Goal: Task Accomplishment & Management: Manage account settings

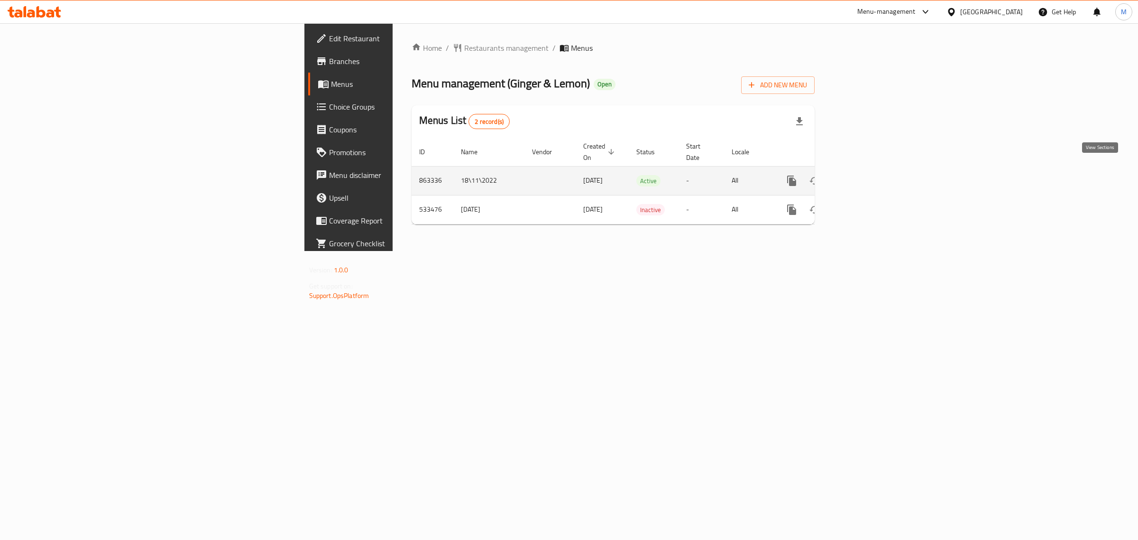
click at [866, 175] on icon "enhanced table" at bounding box center [860, 180] width 11 height 11
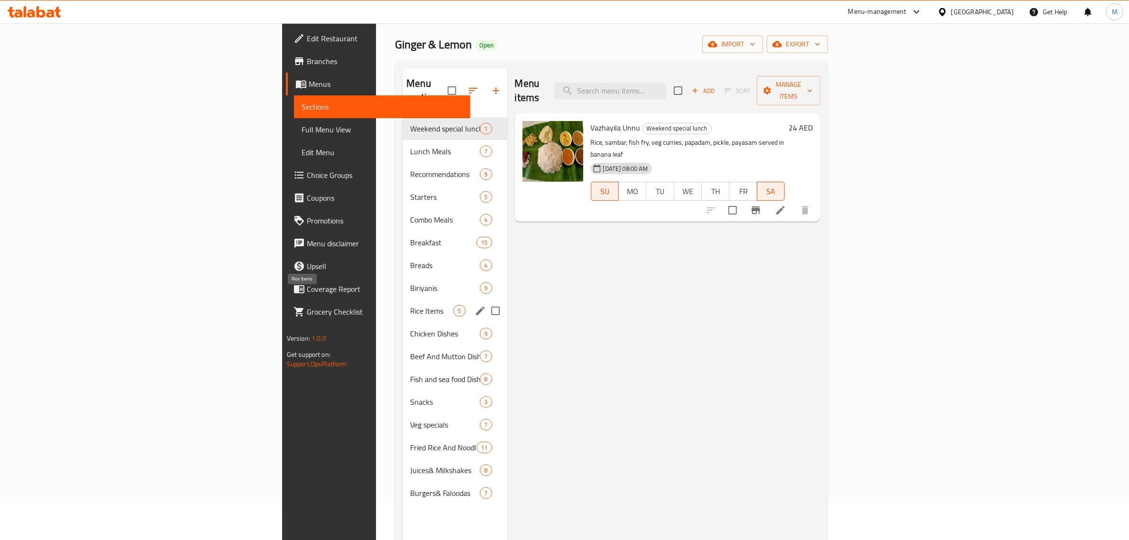
scroll to position [59, 0]
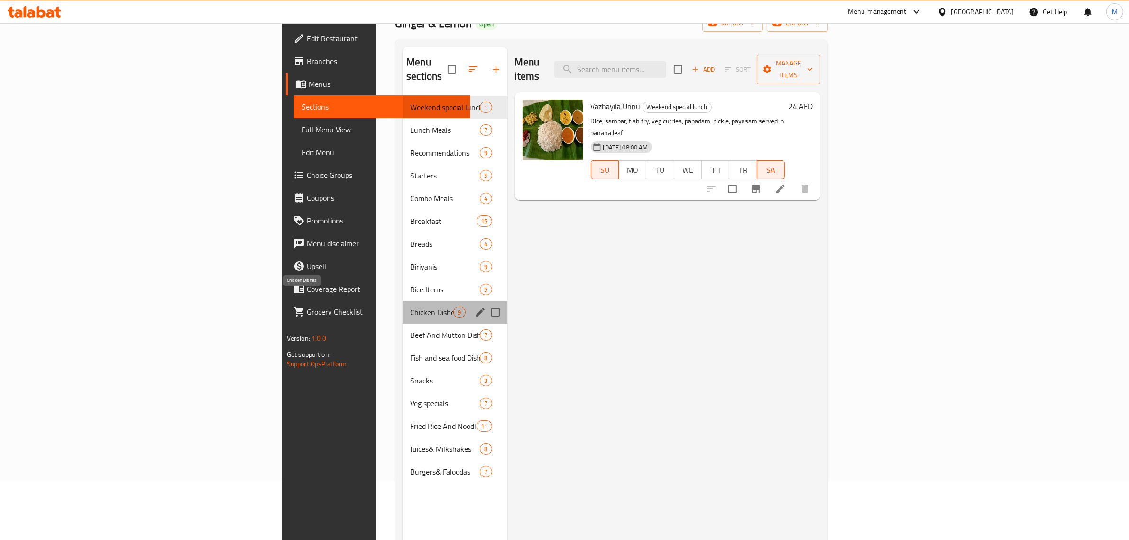
click at [410, 306] on span "Chicken Dishes" at bounding box center [431, 311] width 43 height 11
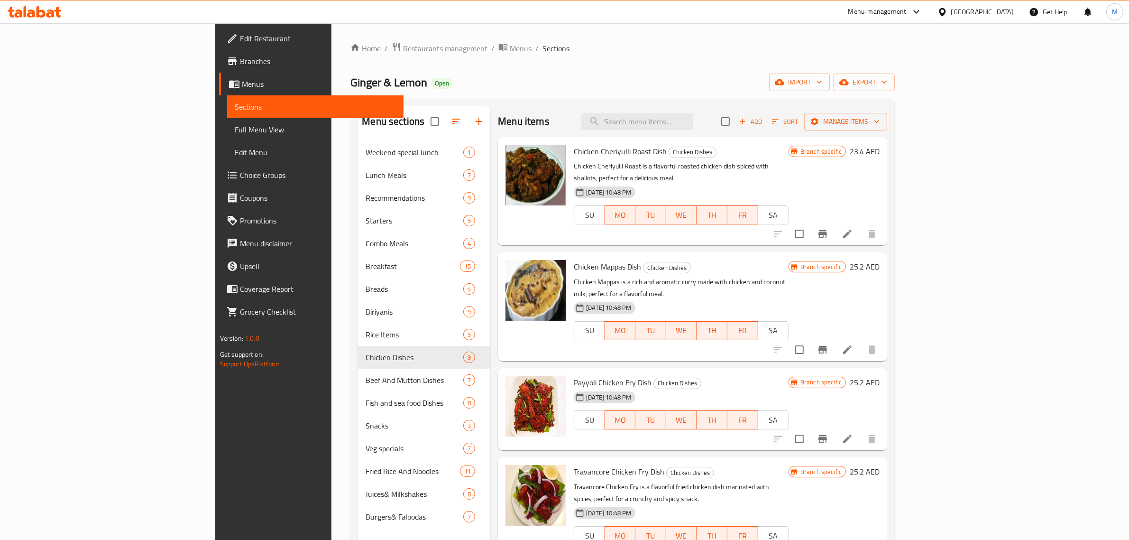
click at [846, 151] on span "Branch specific" at bounding box center [821, 151] width 49 height 9
click at [880, 120] on span "Manage items" at bounding box center [846, 122] width 68 height 12
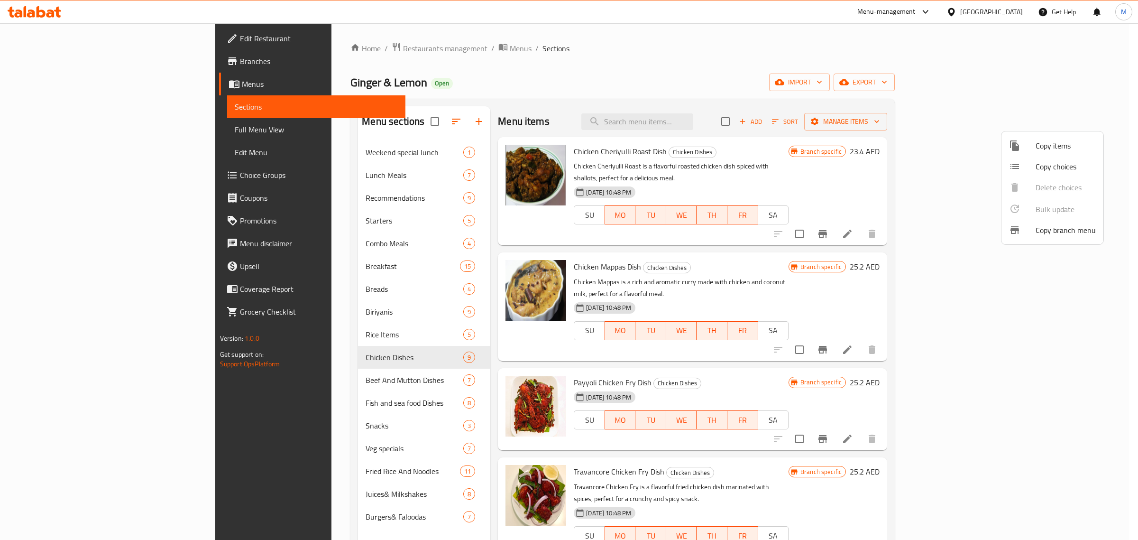
click at [829, 108] on div at bounding box center [569, 270] width 1138 height 540
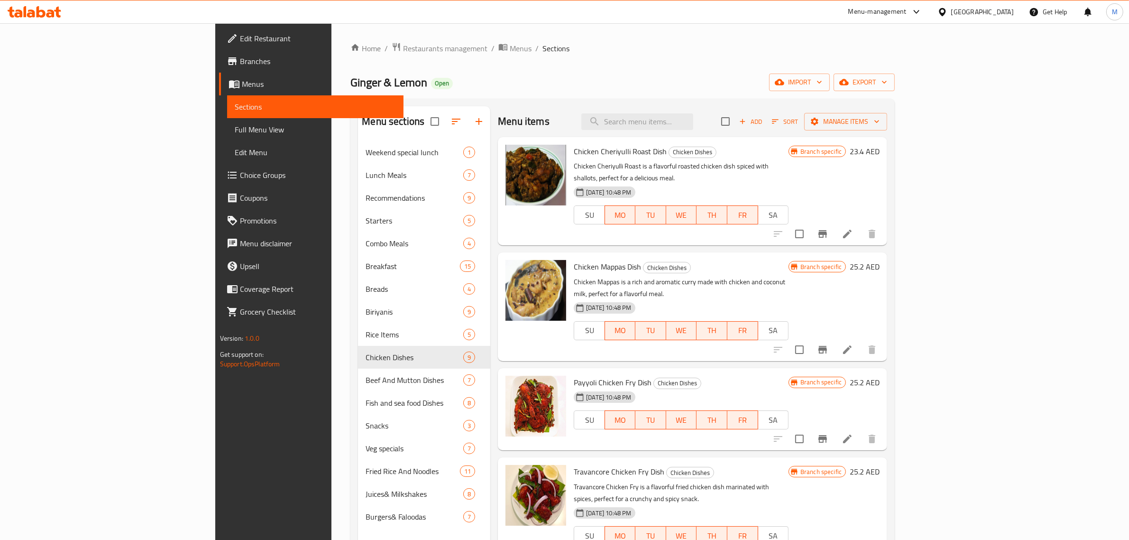
click at [829, 228] on icon "Branch-specific-item" at bounding box center [822, 233] width 11 height 11
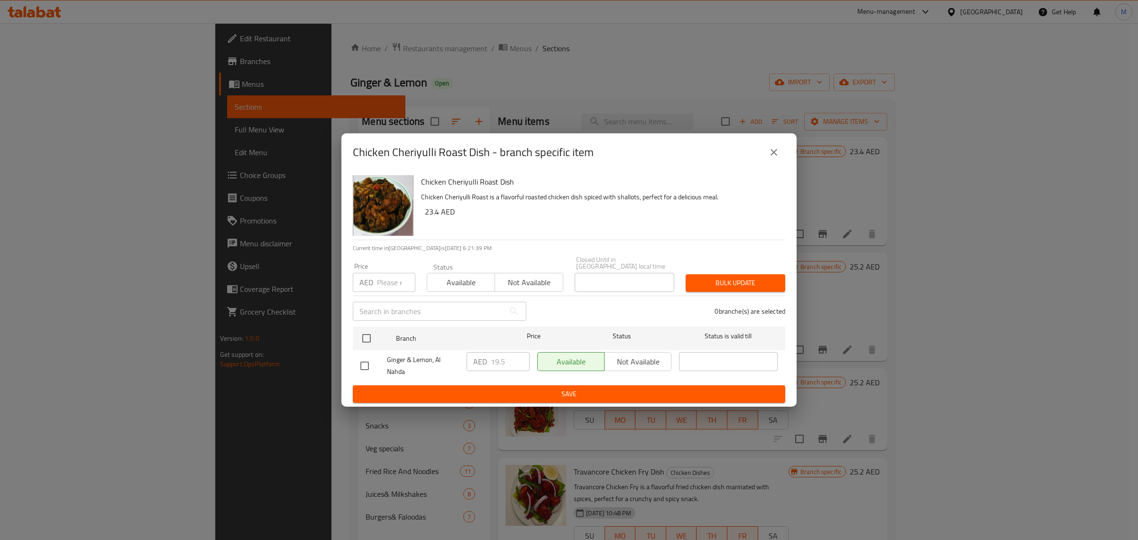
click at [776, 147] on icon "close" at bounding box center [773, 152] width 11 height 11
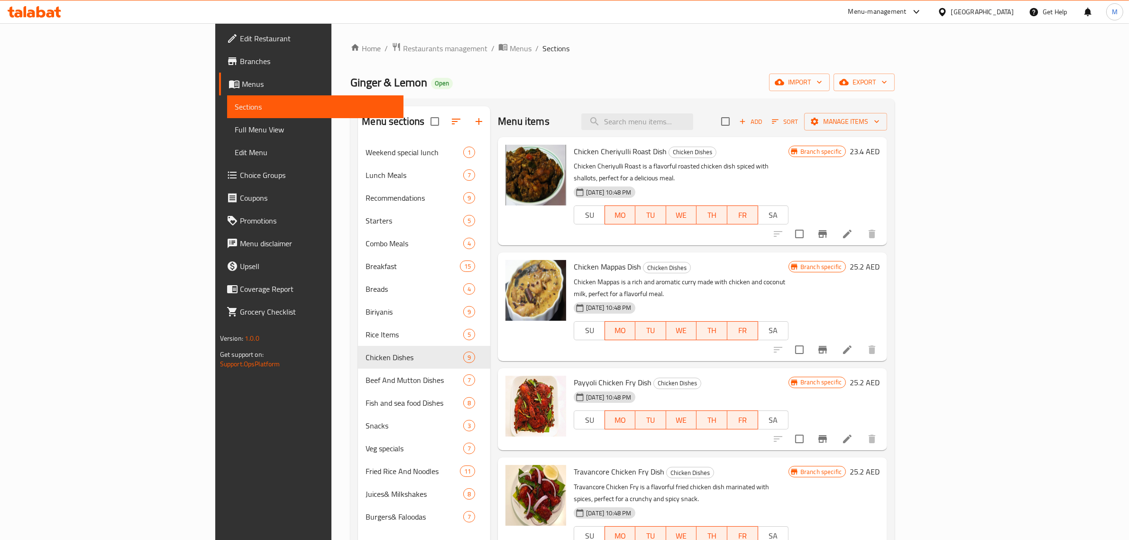
click at [785, 208] on span "SA" at bounding box center [773, 215] width 23 height 14
click at [884, 222] on div at bounding box center [825, 233] width 117 height 23
click at [853, 228] on icon at bounding box center [847, 233] width 11 height 11
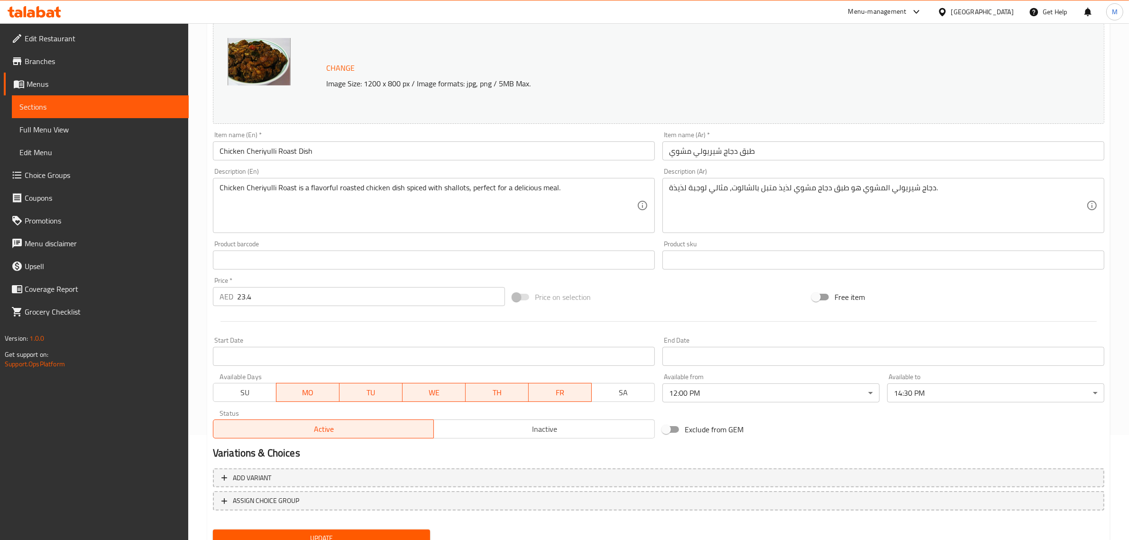
scroll to position [83, 0]
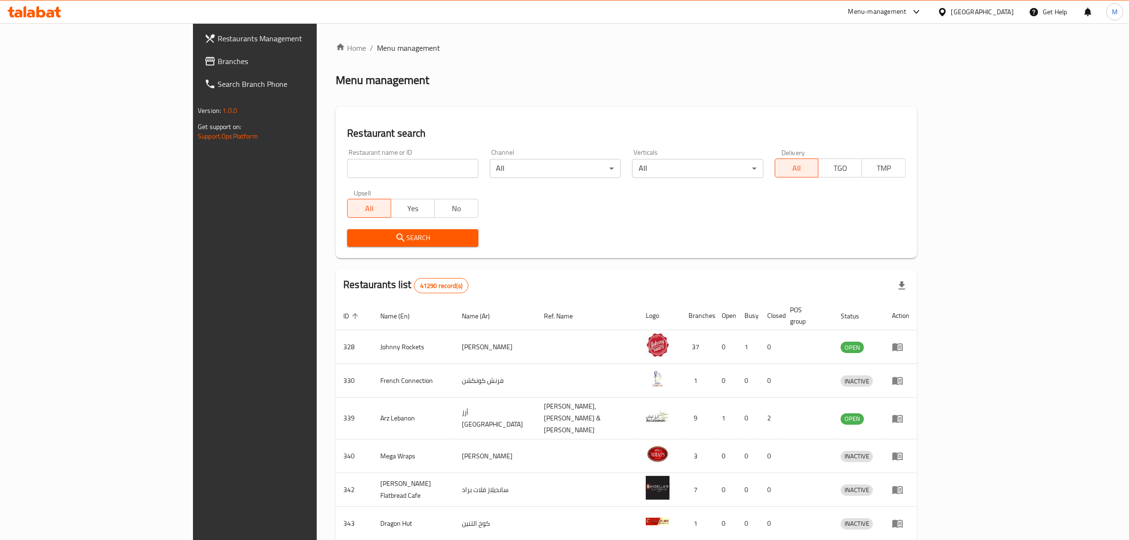
click at [540, 108] on div "Restaurant search Restaurant name or ID Restaurant name or ID Channel All ​ Ver…" at bounding box center [626, 182] width 581 height 151
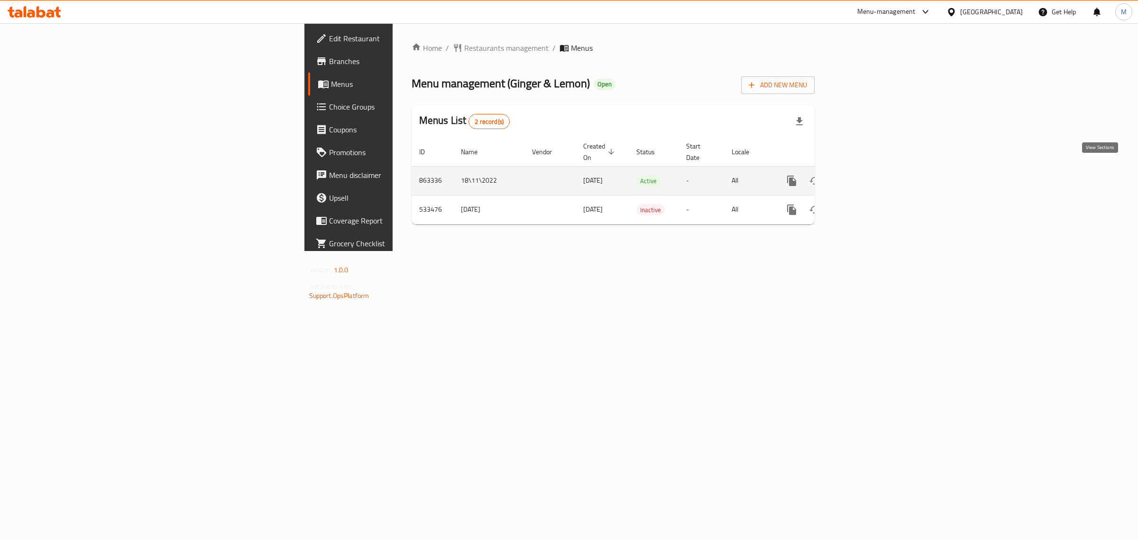
click at [865, 176] on icon "enhanced table" at bounding box center [860, 180] width 9 height 9
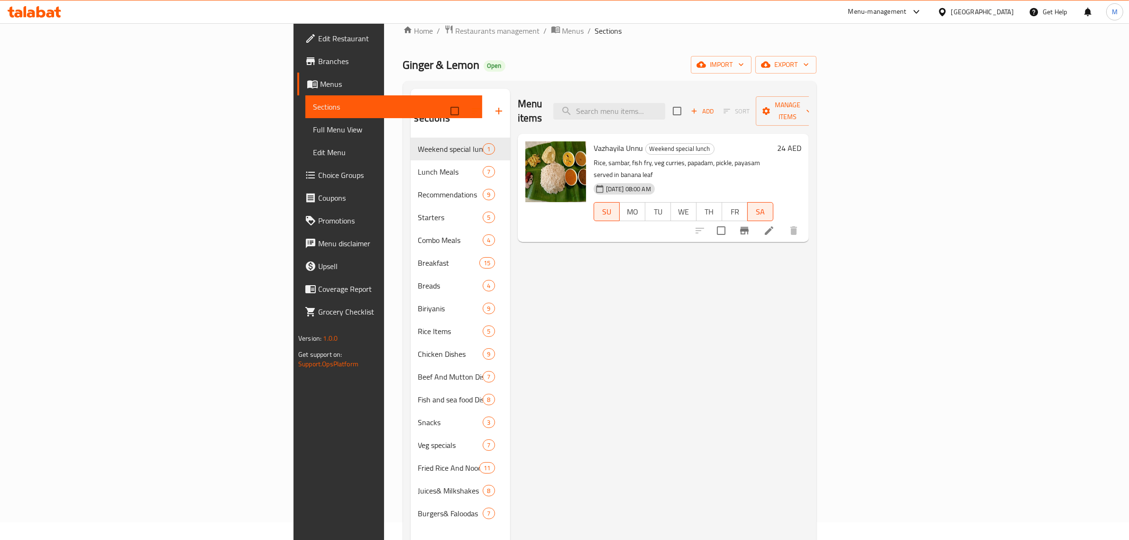
scroll to position [15, 0]
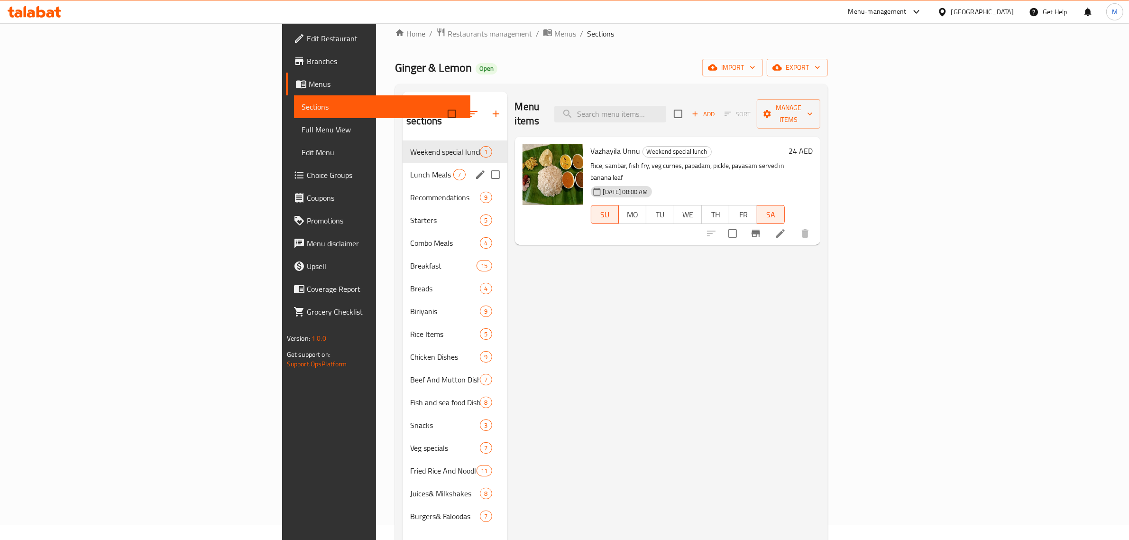
click at [410, 169] on span "Lunch Meals" at bounding box center [431, 174] width 43 height 11
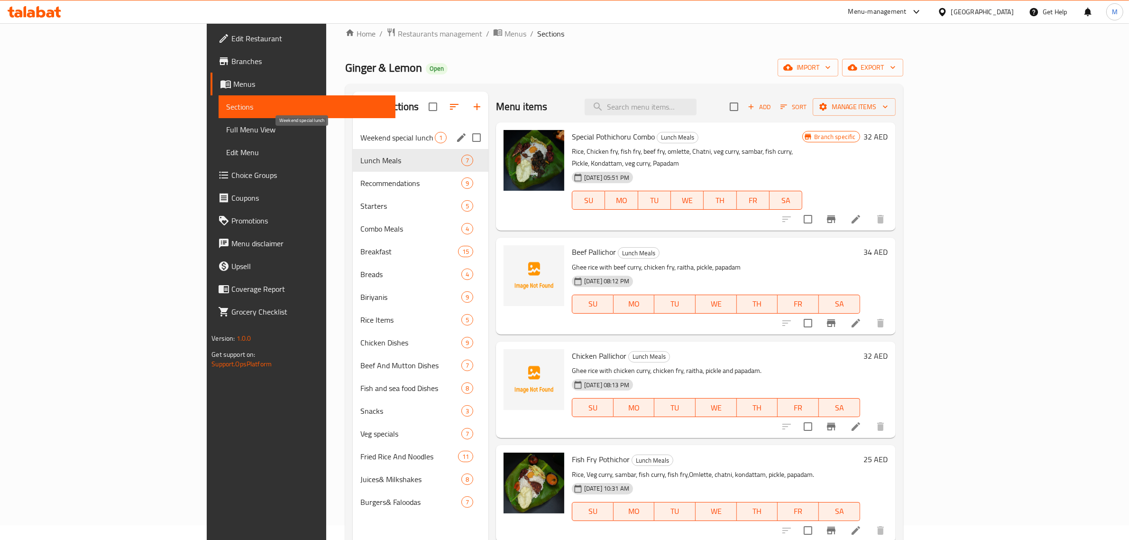
click at [360, 141] on span "Weekend special lunch" at bounding box center [397, 137] width 74 height 11
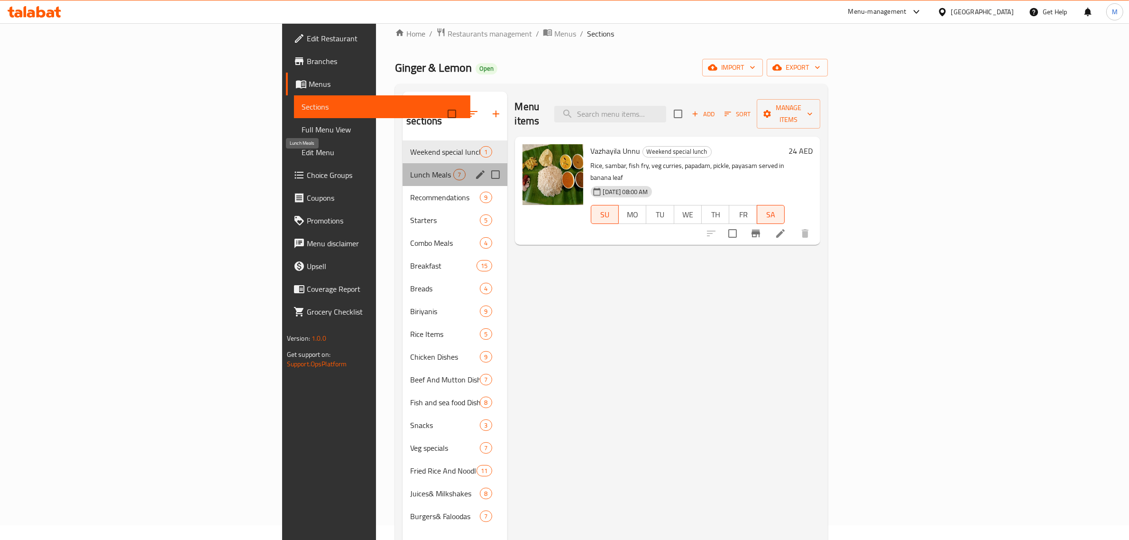
click at [410, 169] on span "Lunch Meals" at bounding box center [431, 174] width 43 height 11
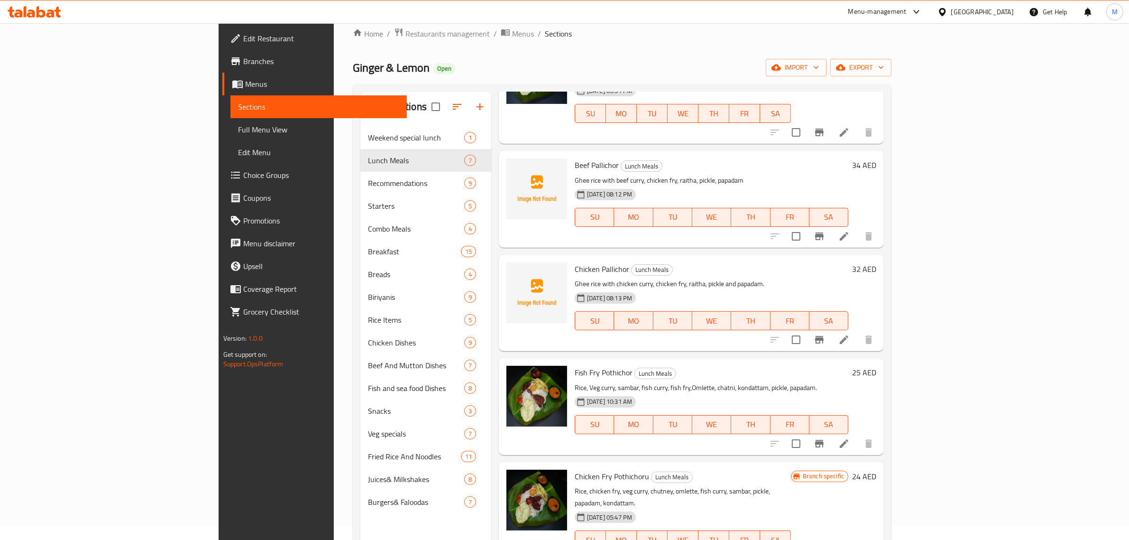
scroll to position [209, 0]
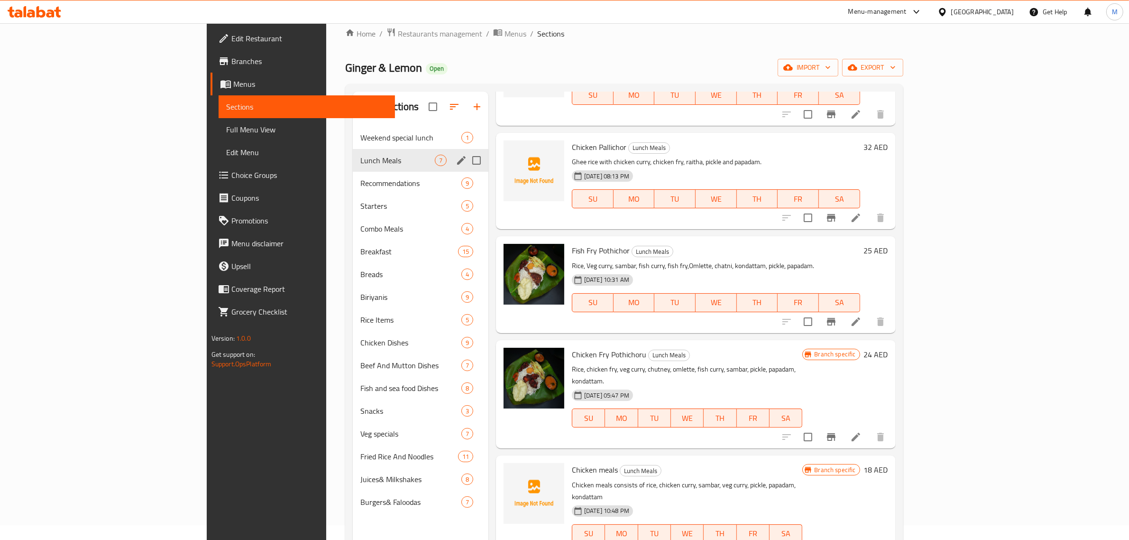
click at [360, 178] on span "Recommendations" at bounding box center [410, 182] width 101 height 11
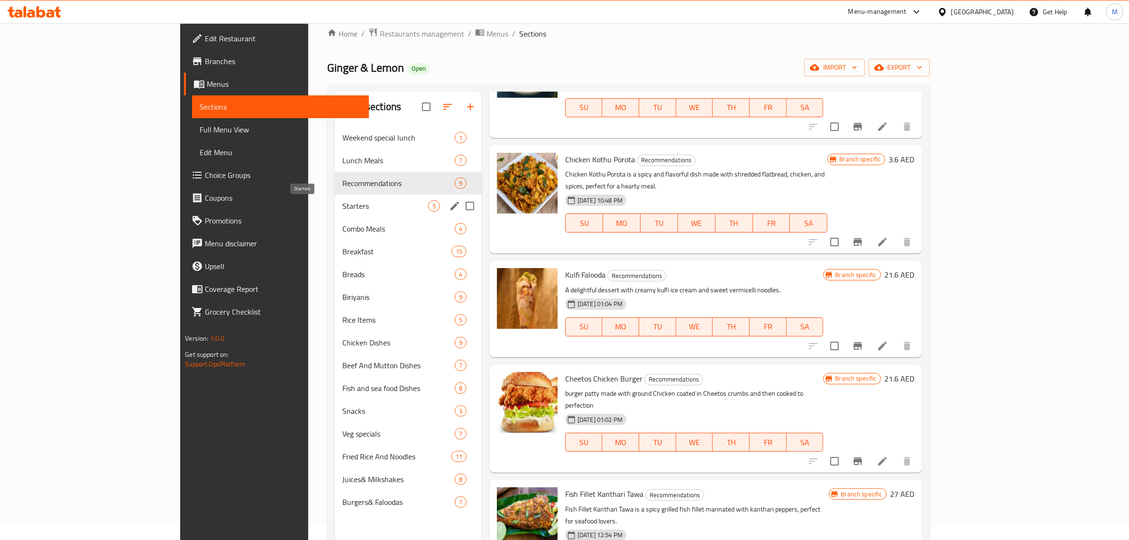
click at [342, 200] on span "Starters" at bounding box center [384, 205] width 85 height 11
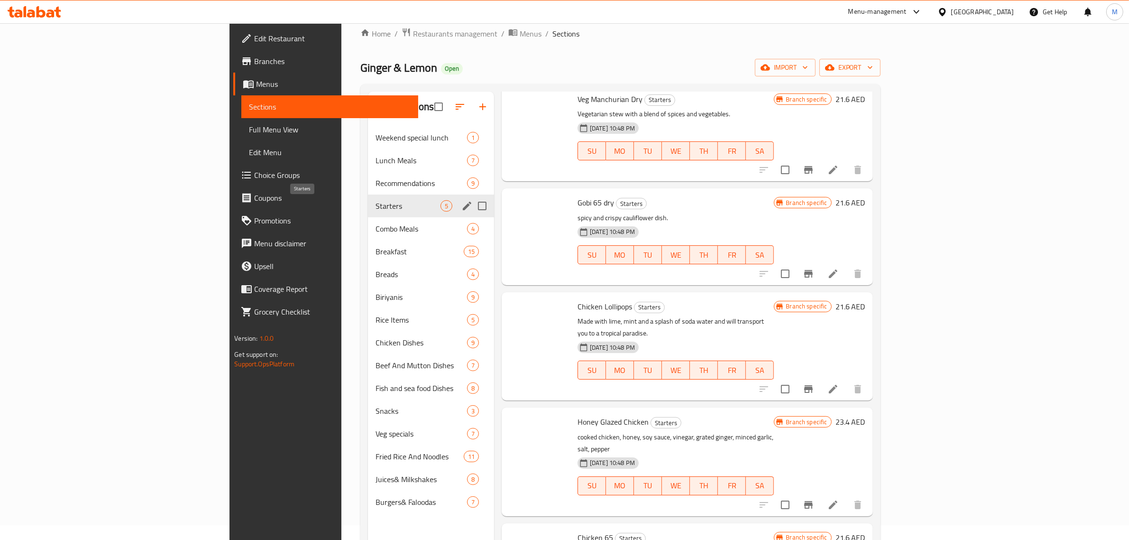
scroll to position [1, 0]
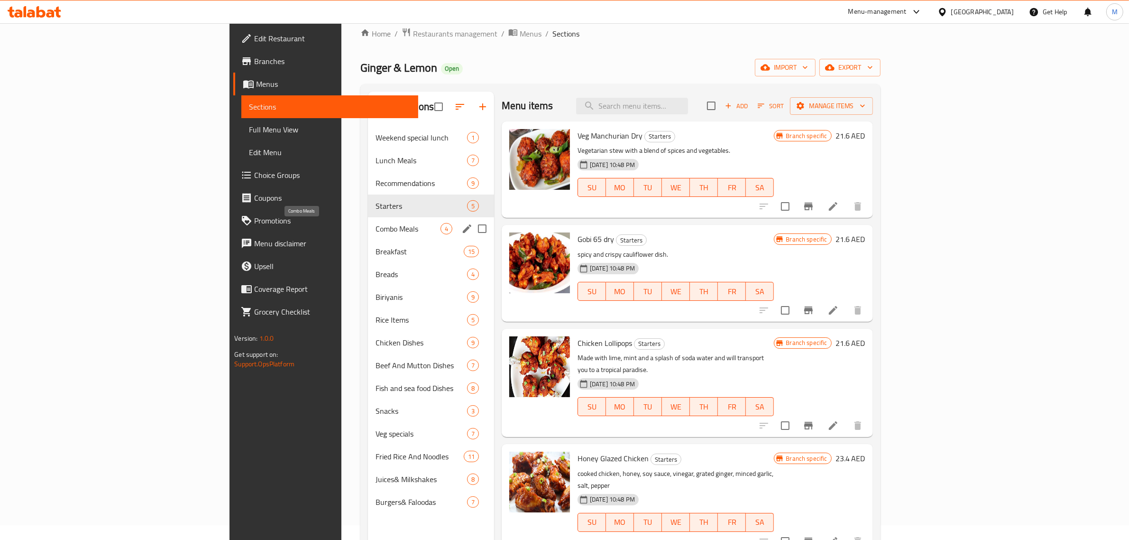
click at [376, 224] on span "Combo Meals" at bounding box center [408, 228] width 65 height 11
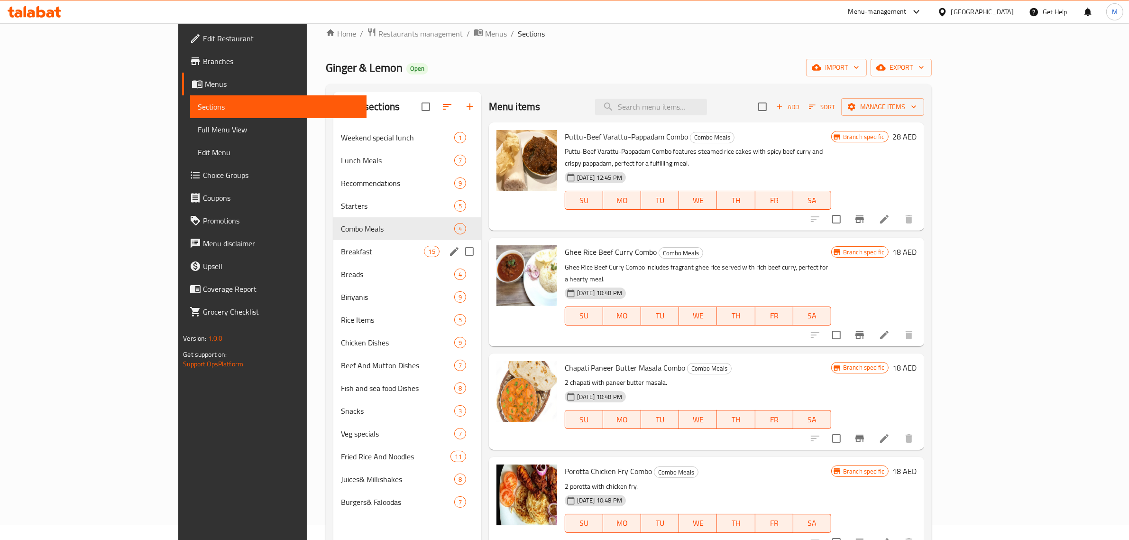
click at [333, 243] on div "Breakfast 15" at bounding box center [406, 251] width 147 height 23
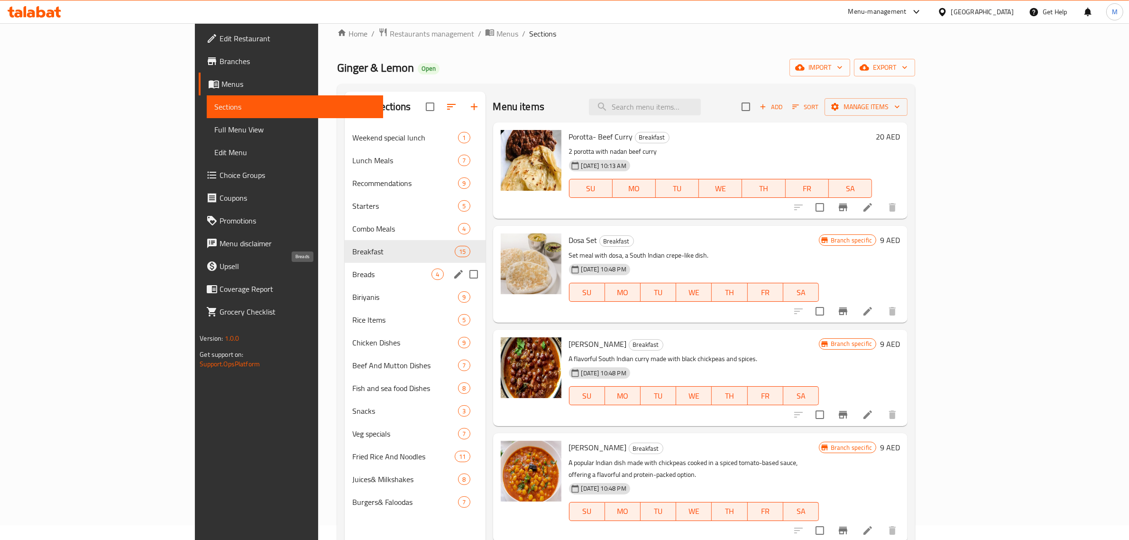
click at [352, 277] on span "Breads" at bounding box center [392, 273] width 80 height 11
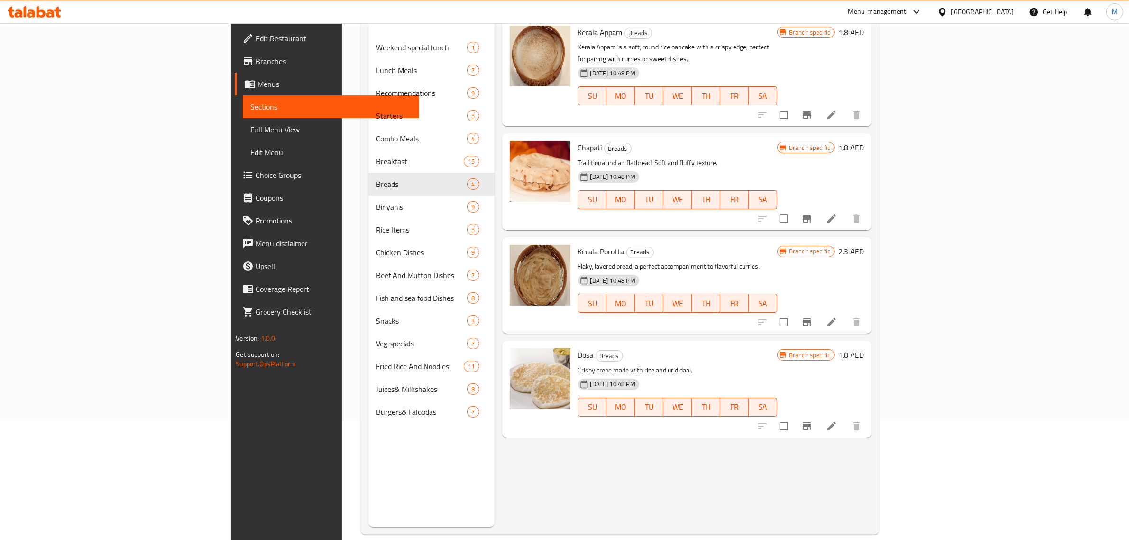
scroll to position [133, 0]
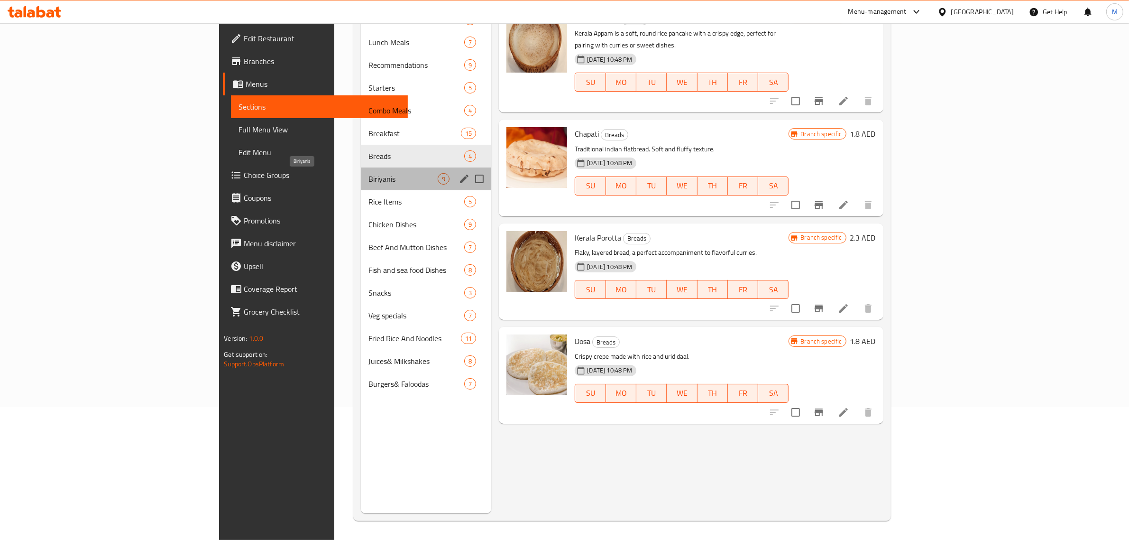
click at [369, 183] on span "Biriyanis" at bounding box center [403, 178] width 69 height 11
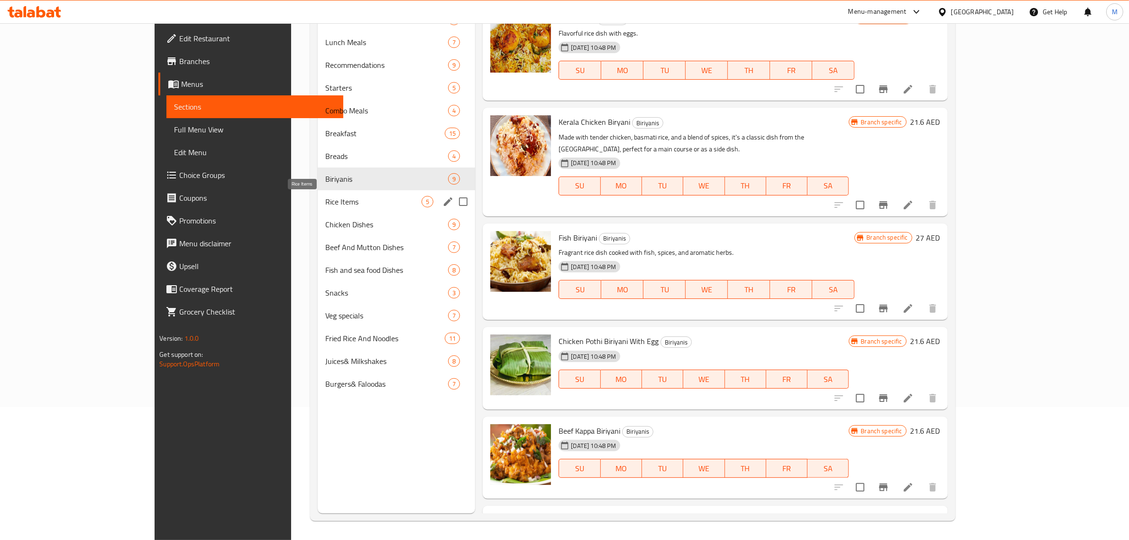
click at [325, 202] on span "Rice Items" at bounding box center [373, 201] width 96 height 11
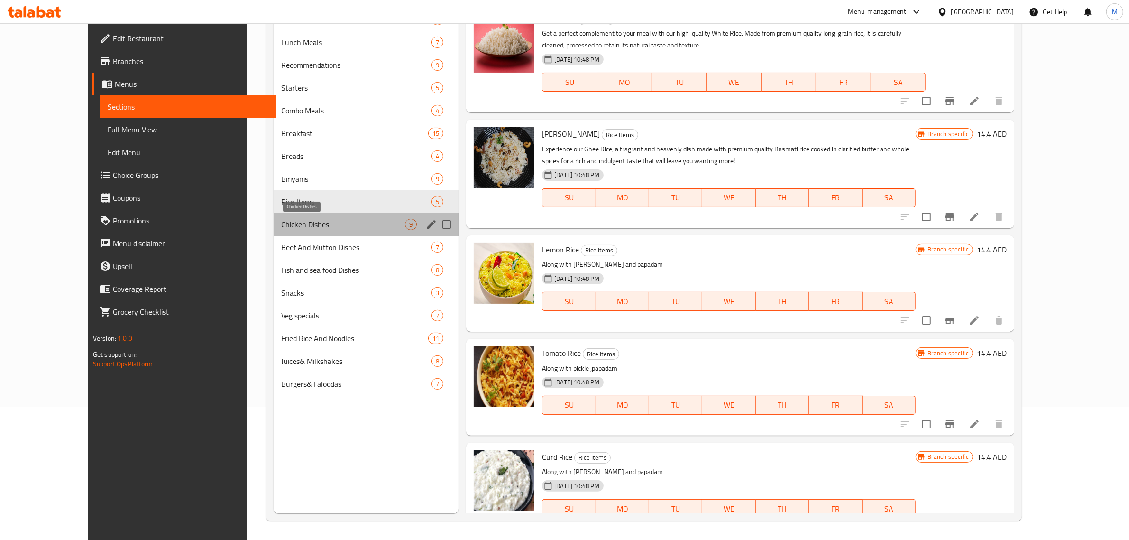
click at [281, 223] on span "Chicken Dishes" at bounding box center [343, 224] width 124 height 11
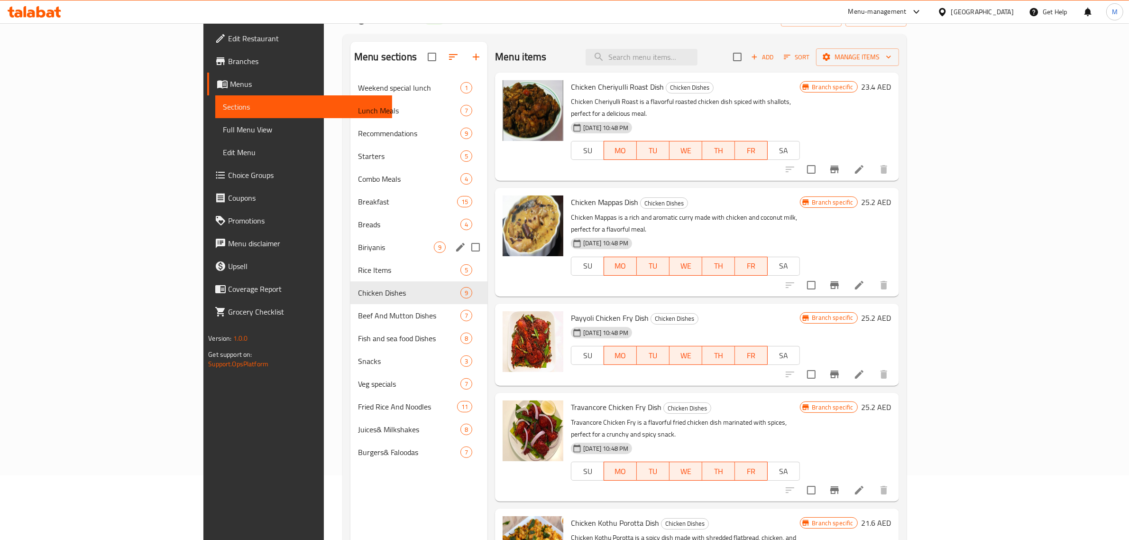
scroll to position [133, 0]
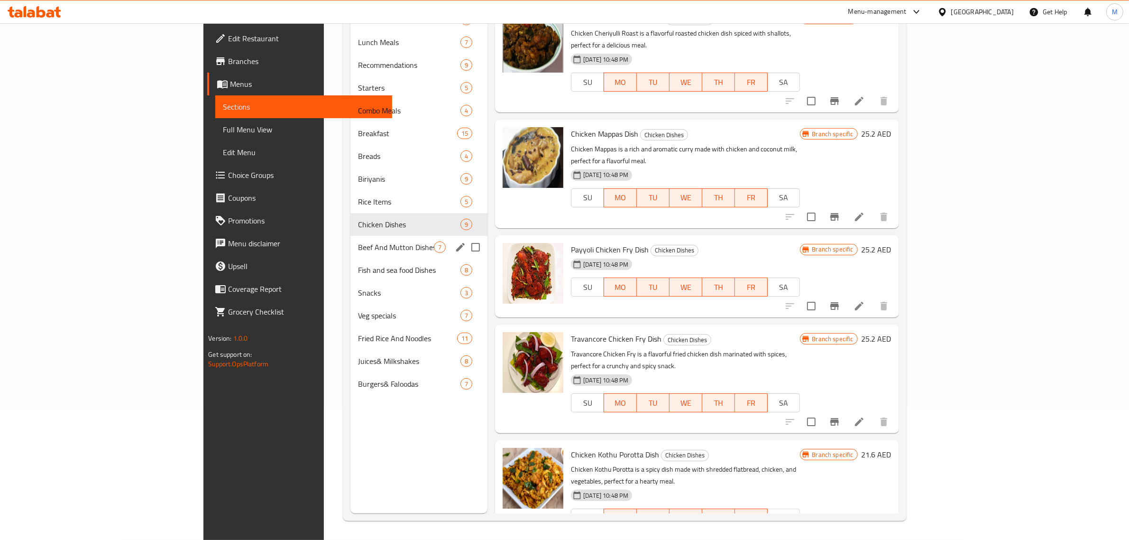
click at [350, 252] on div "Beef And Mutton Dishes 7" at bounding box center [418, 247] width 137 height 23
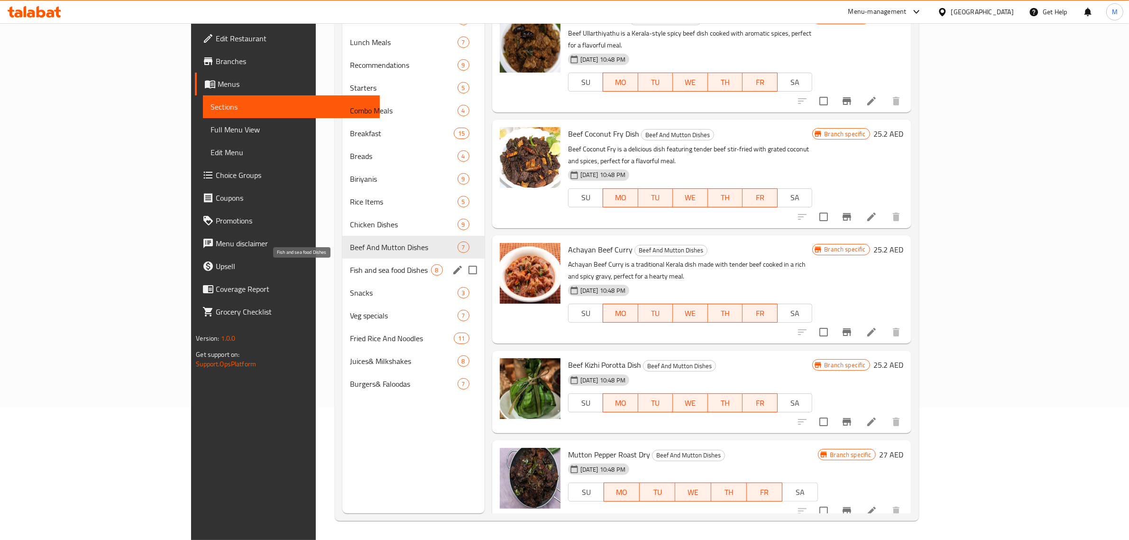
click at [350, 270] on span "Fish and sea food Dishes" at bounding box center [390, 269] width 81 height 11
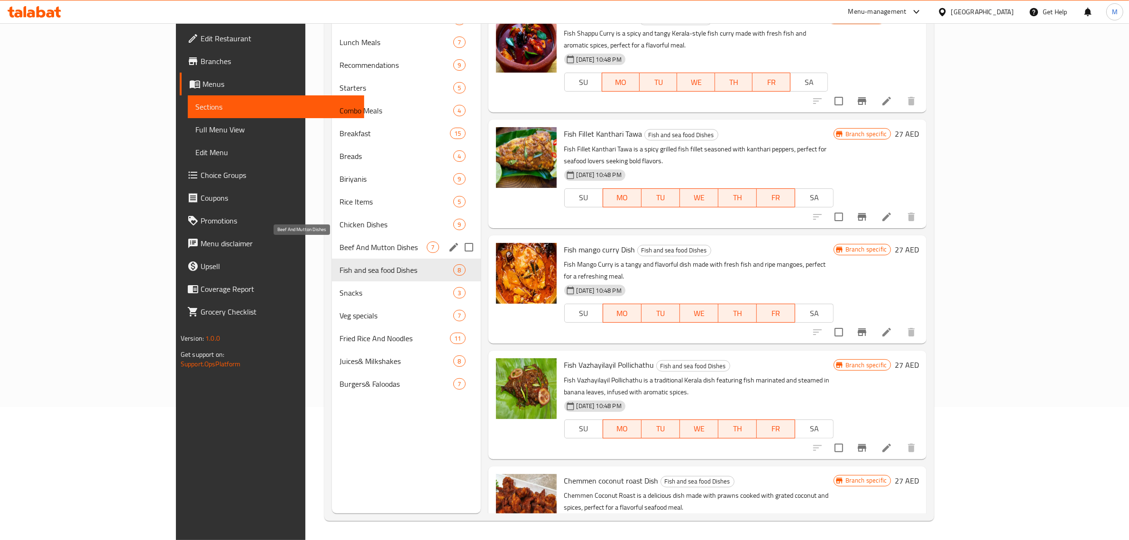
click at [340, 244] on span "Beef And Mutton Dishes" at bounding box center [383, 246] width 87 height 11
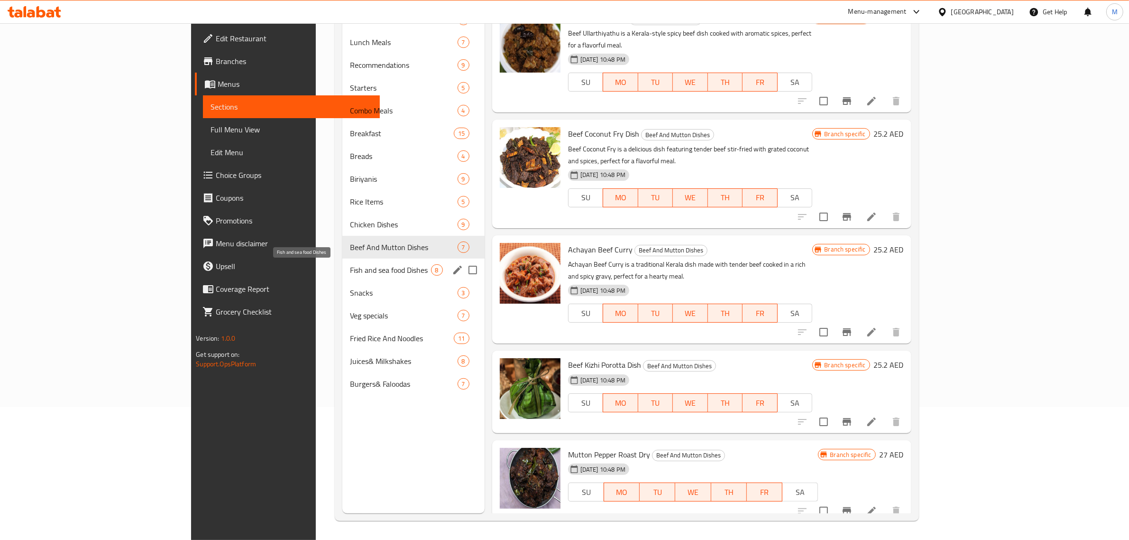
click at [350, 271] on span "Fish and sea food Dishes" at bounding box center [390, 269] width 81 height 11
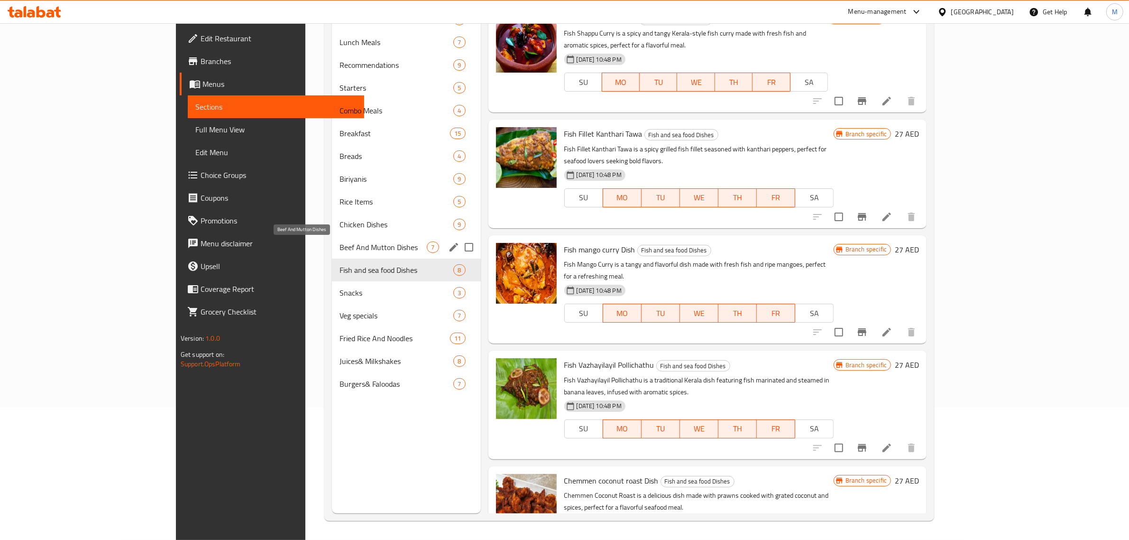
click at [340, 250] on span "Beef And Mutton Dishes" at bounding box center [383, 246] width 87 height 11
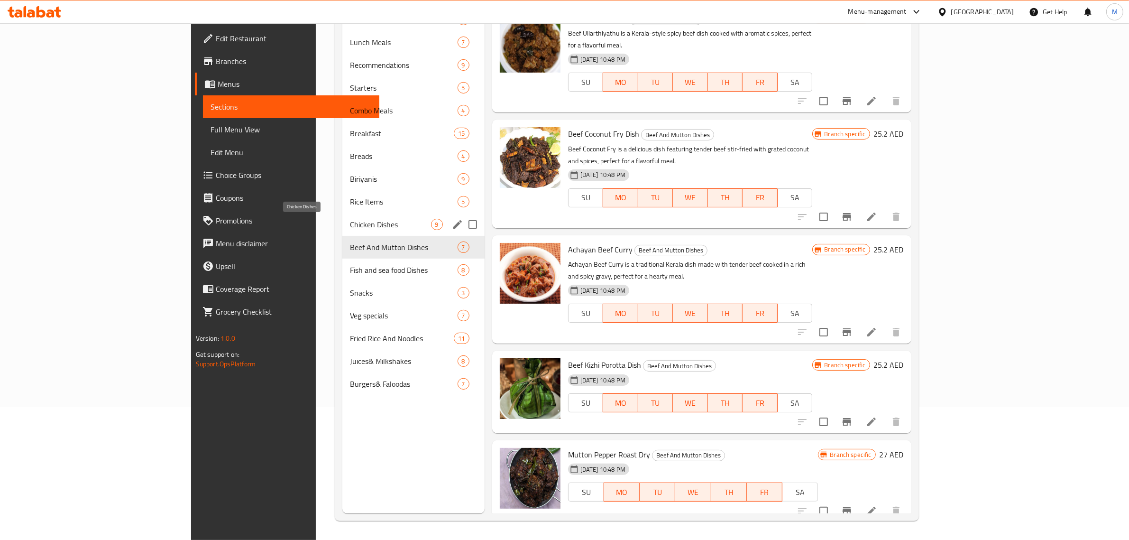
click at [350, 219] on span "Chicken Dishes" at bounding box center [390, 224] width 81 height 11
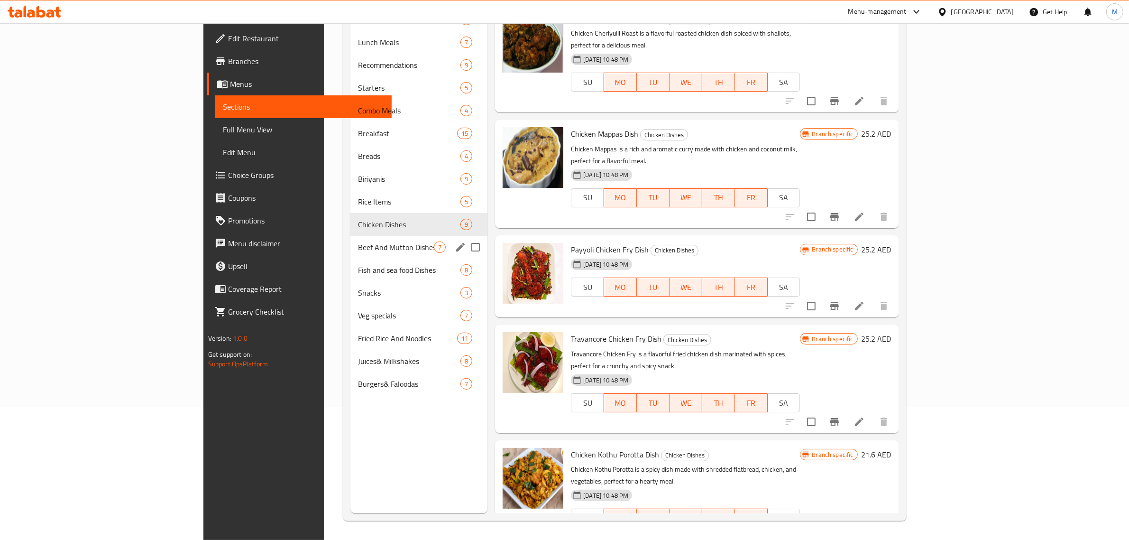
click at [350, 238] on div "Beef And Mutton Dishes 7" at bounding box center [418, 247] width 137 height 23
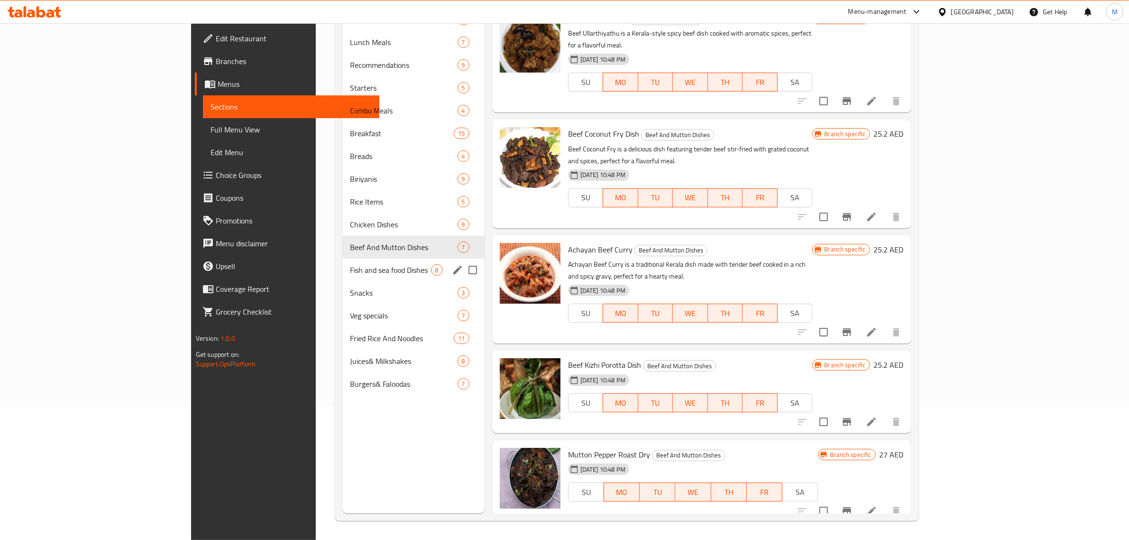
click at [342, 261] on div "Fish and sea food Dishes 8" at bounding box center [413, 269] width 142 height 23
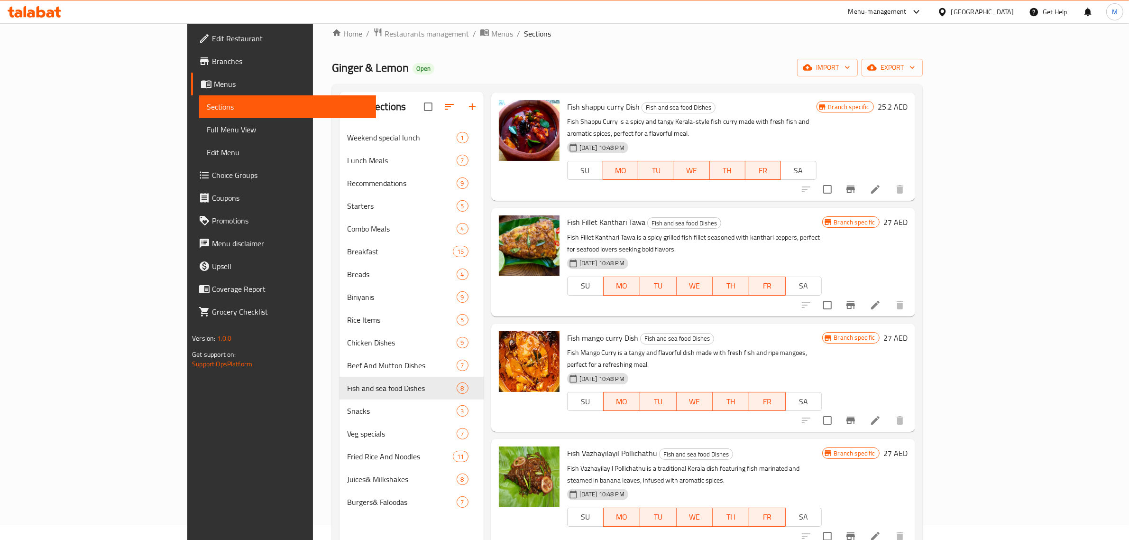
scroll to position [59, 0]
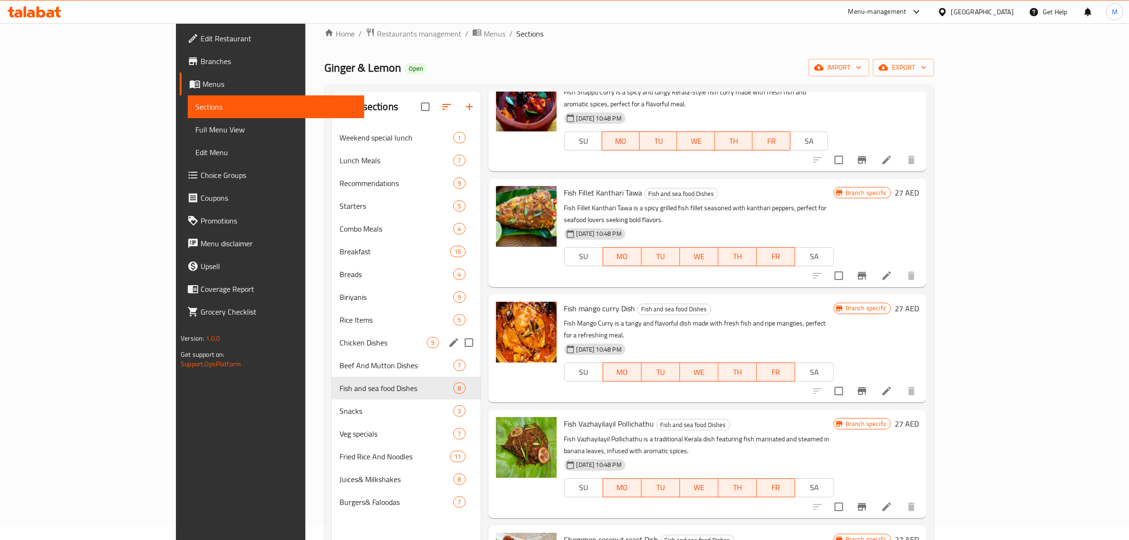
click at [340, 345] on span "Chicken Dishes" at bounding box center [383, 342] width 87 height 11
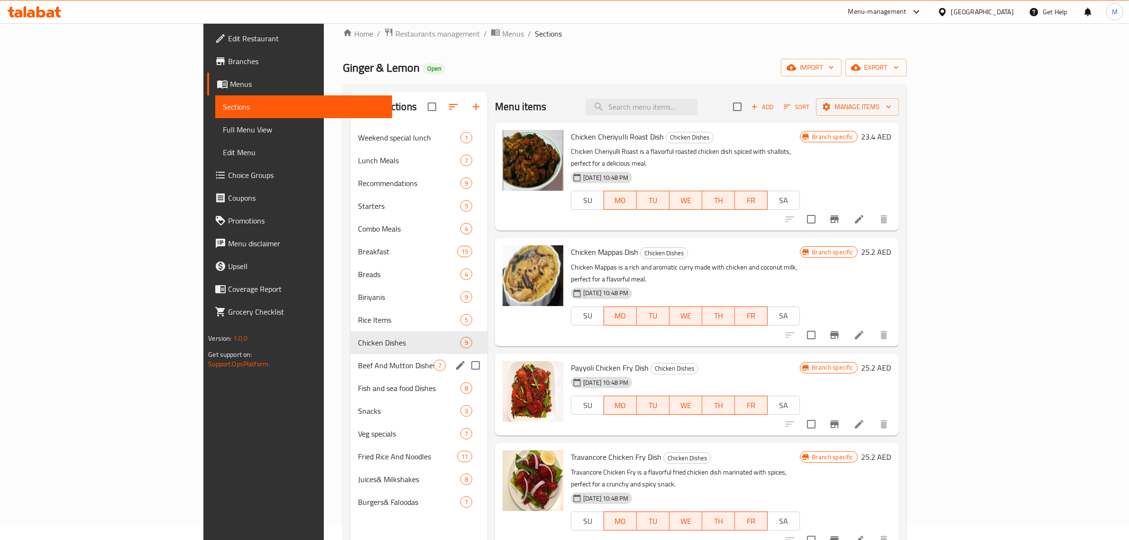
click at [358, 367] on span "Beef And Mutton Dishes" at bounding box center [396, 364] width 76 height 11
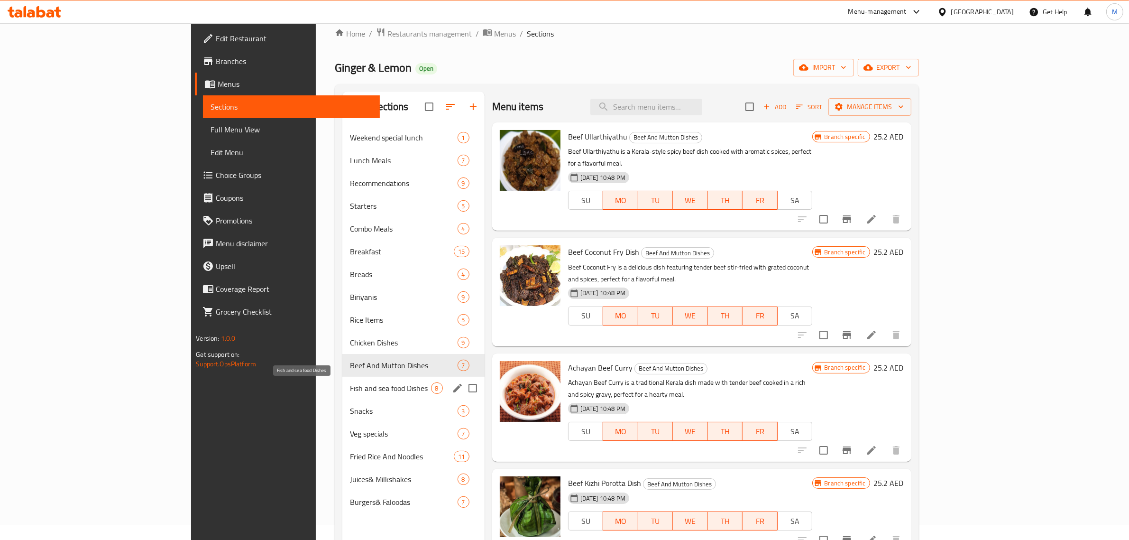
click at [350, 386] on span "Fish and sea food Dishes" at bounding box center [390, 387] width 81 height 11
